Goal: Check status: Check status

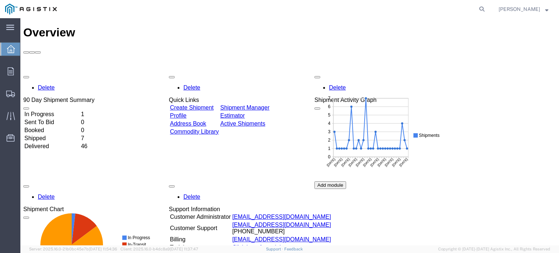
click at [60, 111] on td "In Progress" at bounding box center [52, 114] width 56 height 7
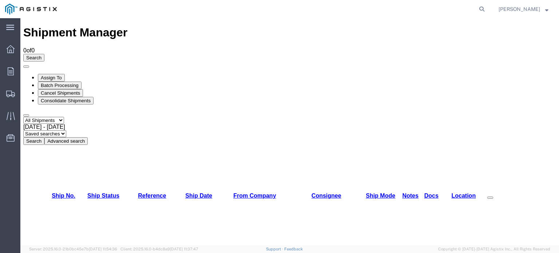
click at [65, 124] on span "Jul 16th 2025 - Aug 14th 2025" at bounding box center [44, 127] width 42 height 6
click at [44, 137] on button "Search" at bounding box center [33, 141] width 21 height 8
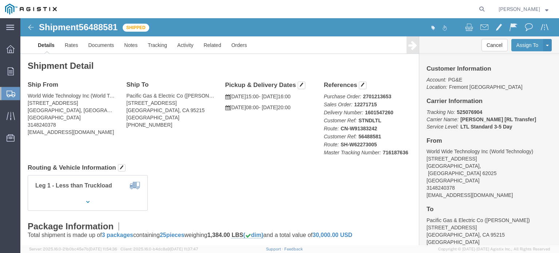
click b "716187636"
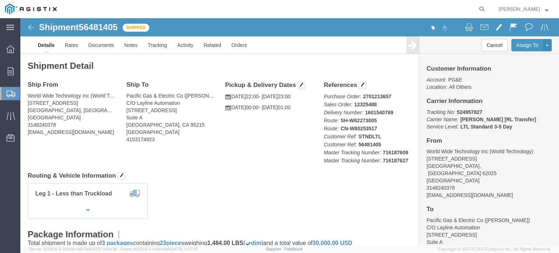
click b "716187627"
copy b "716187627"
drag, startPoint x: 384, startPoint y: 159, endPoint x: 385, endPoint y: 150, distance: 9.6
click h4 "Routing & Vehicle Information"
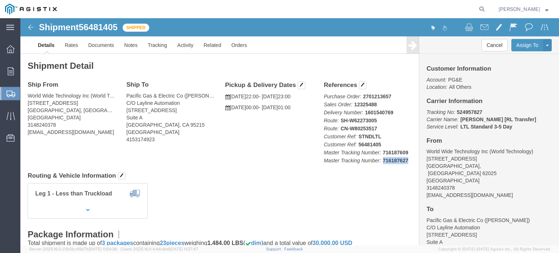
click p "Purchase Order: 2701213657 Sales Order: 12325488 Delivery Number: 1601540769 Ro…"
copy b "716187627"
